Goal: Transaction & Acquisition: Purchase product/service

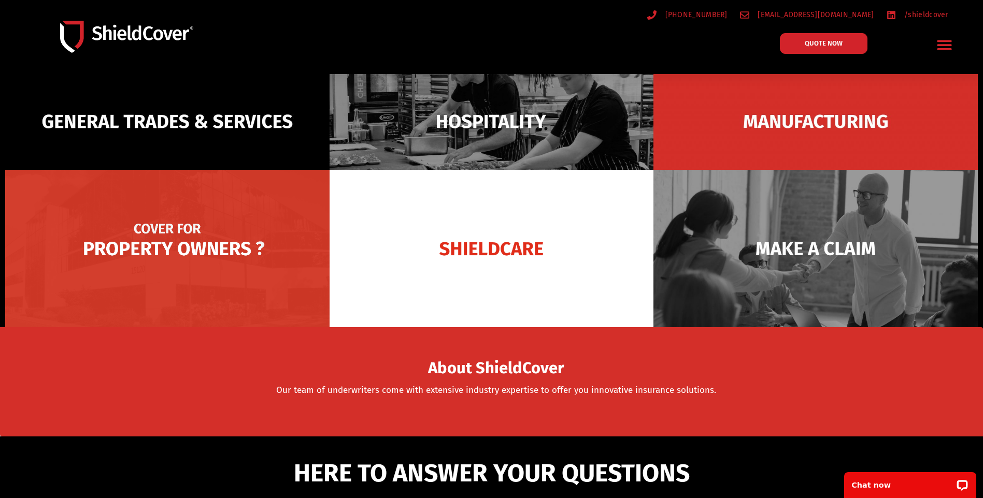
click at [209, 250] on img at bounding box center [167, 248] width 324 height 157
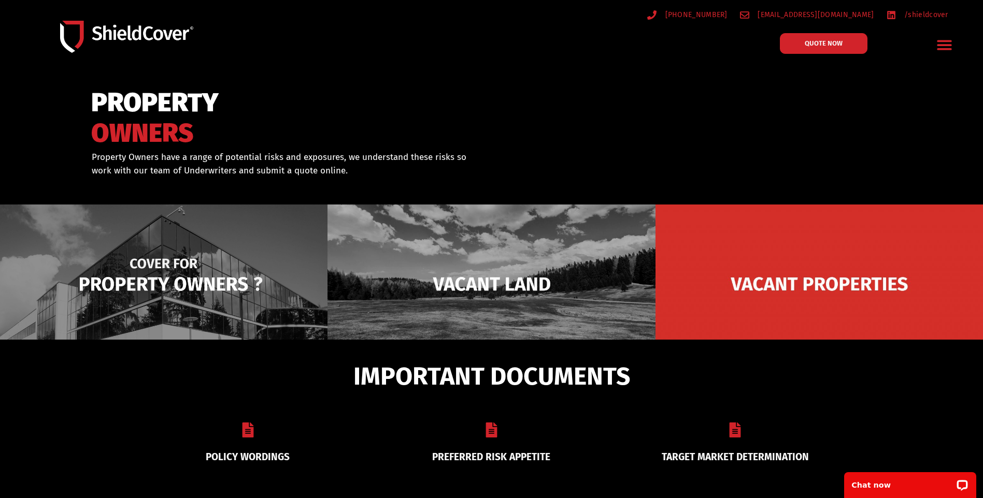
click at [174, 281] on img at bounding box center [163, 284] width 327 height 159
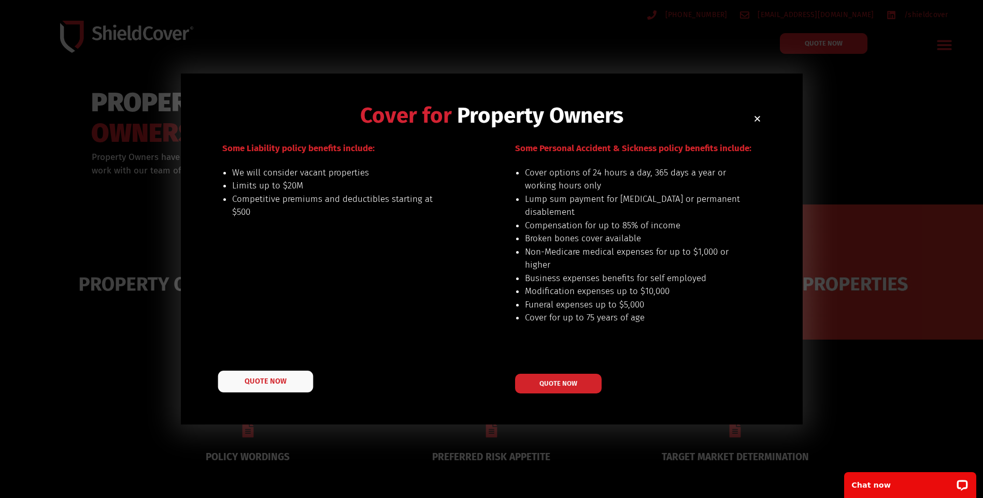
click at [252, 375] on link "QUOTE NOW" at bounding box center [265, 382] width 95 height 22
